Goal: Navigation & Orientation: Understand site structure

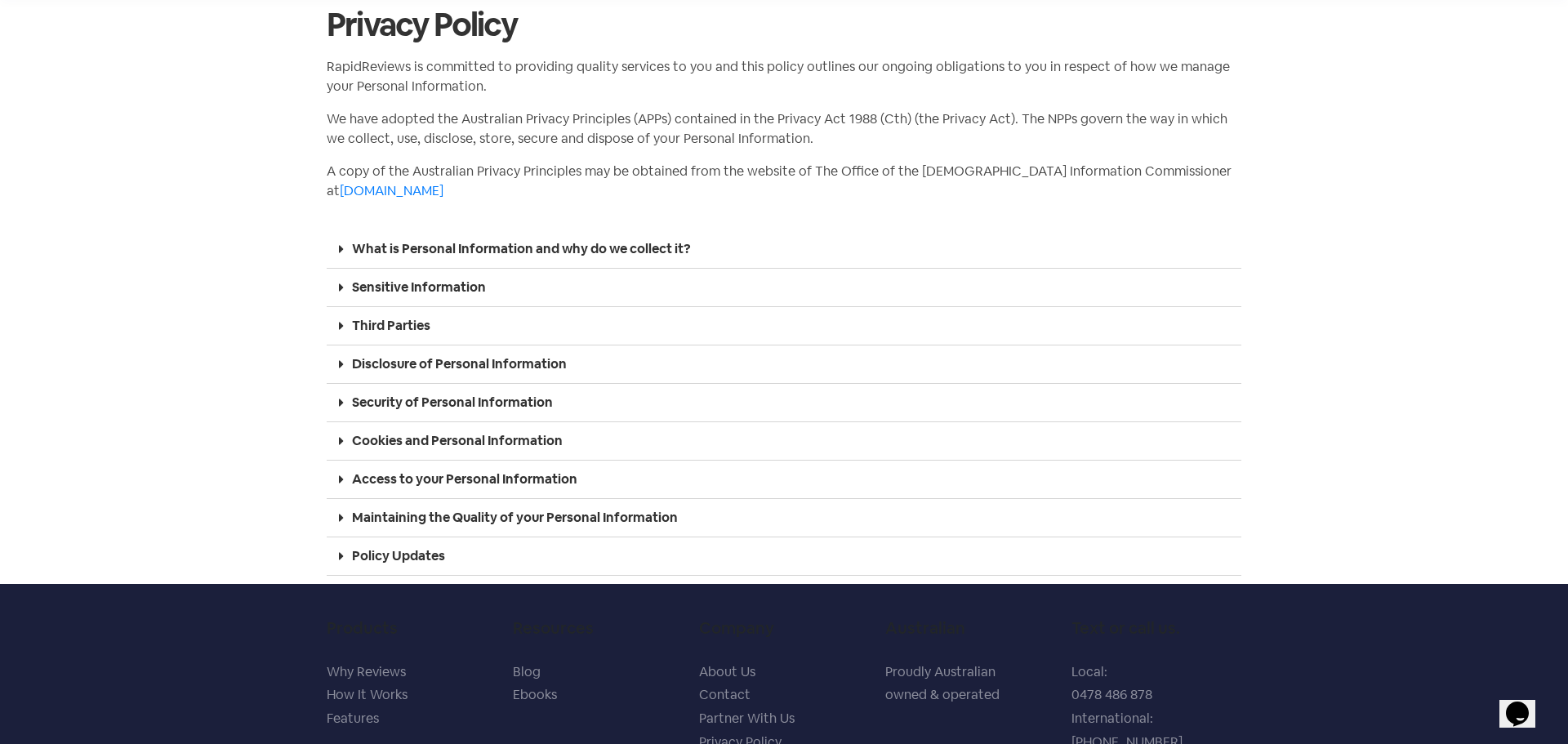
scroll to position [217, 0]
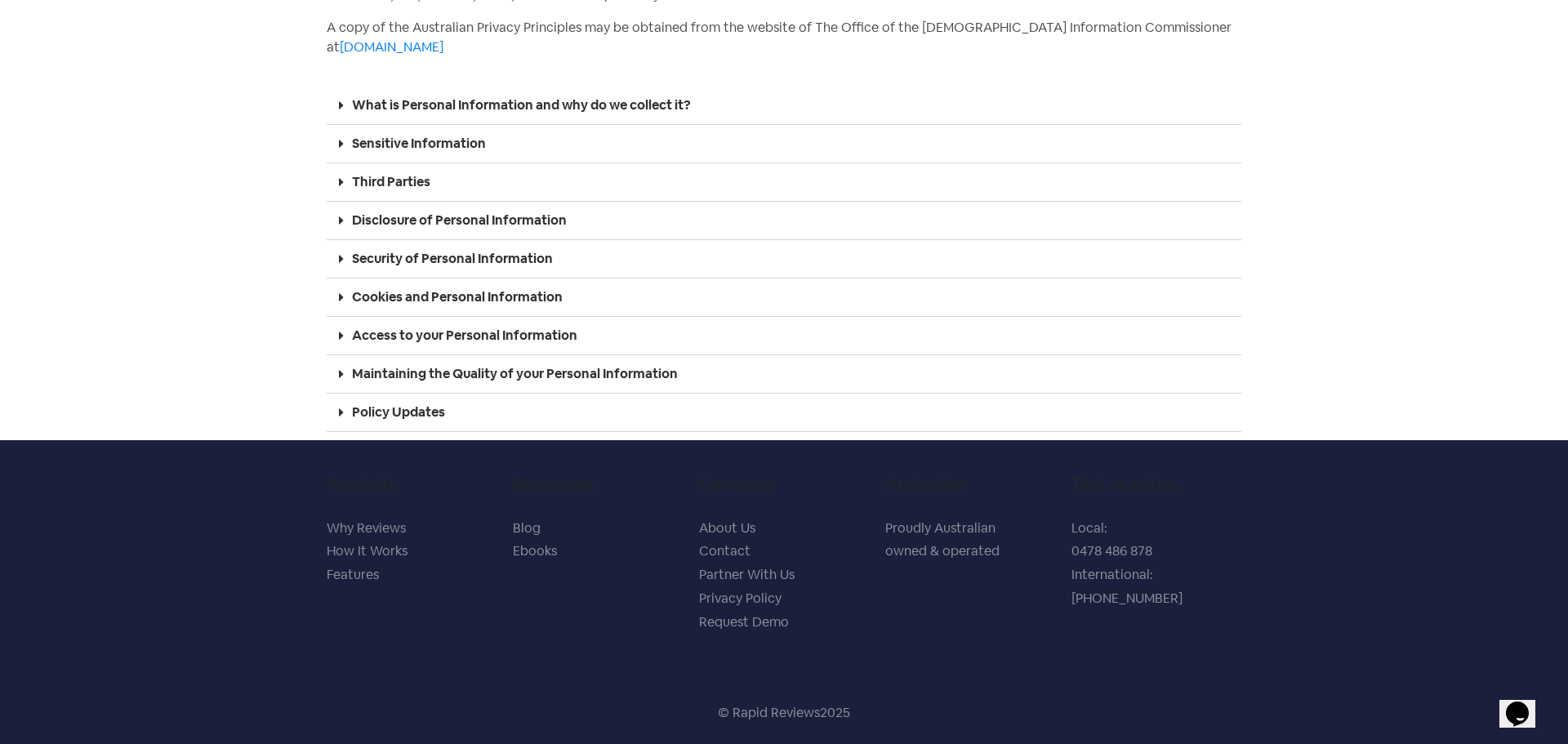
click at [742, 598] on link "Privacy Policy" at bounding box center [740, 599] width 82 height 18
click at [727, 575] on link "Partner With Us" at bounding box center [747, 575] width 96 height 18
click at [714, 551] on link "Contact" at bounding box center [724, 551] width 52 height 18
click at [707, 524] on link "About Us" at bounding box center [727, 528] width 57 height 18
click at [732, 620] on link "Request Demo" at bounding box center [744, 622] width 90 height 18
